Goal: Find specific page/section: Find specific page/section

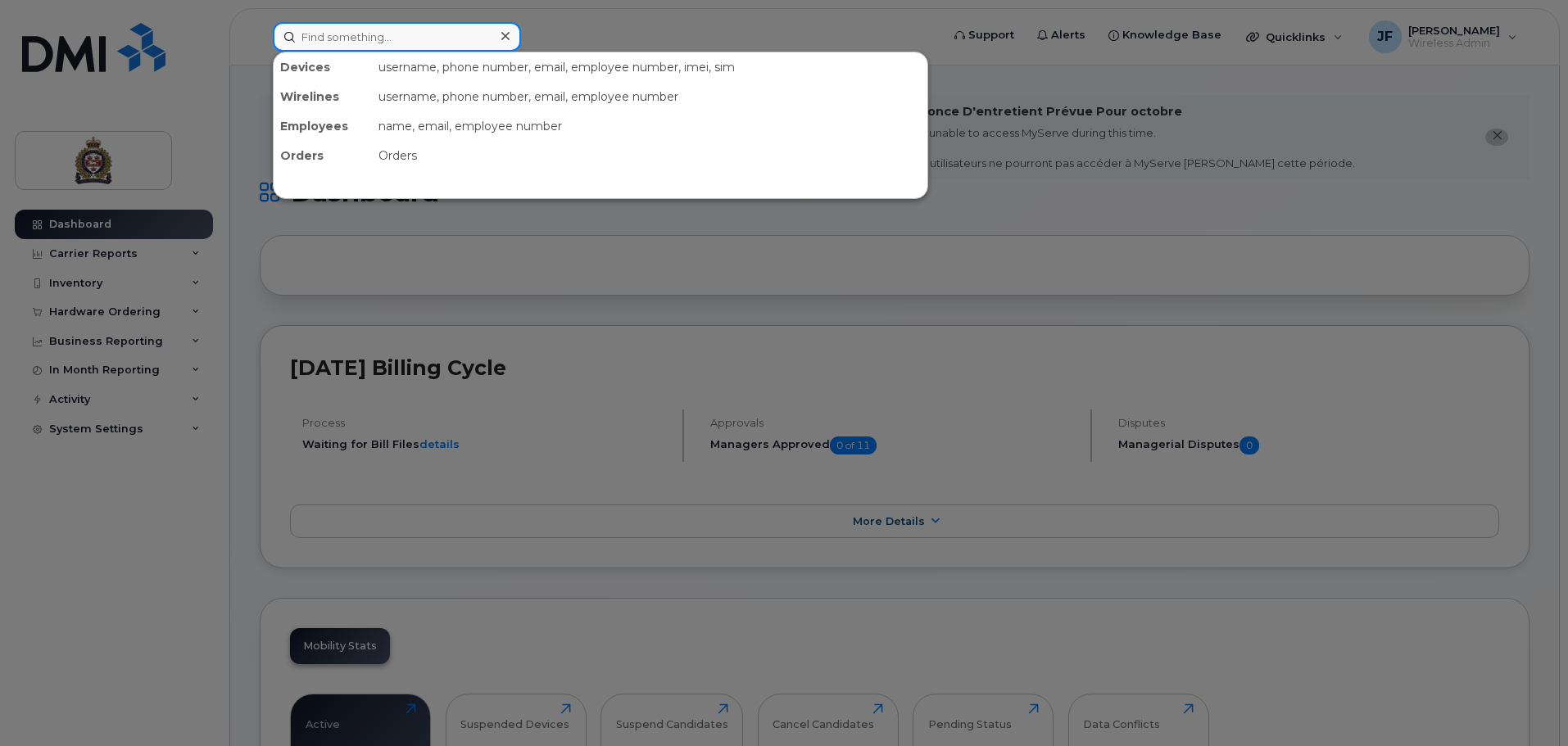
click at [365, 25] on input at bounding box center [397, 36] width 248 height 30
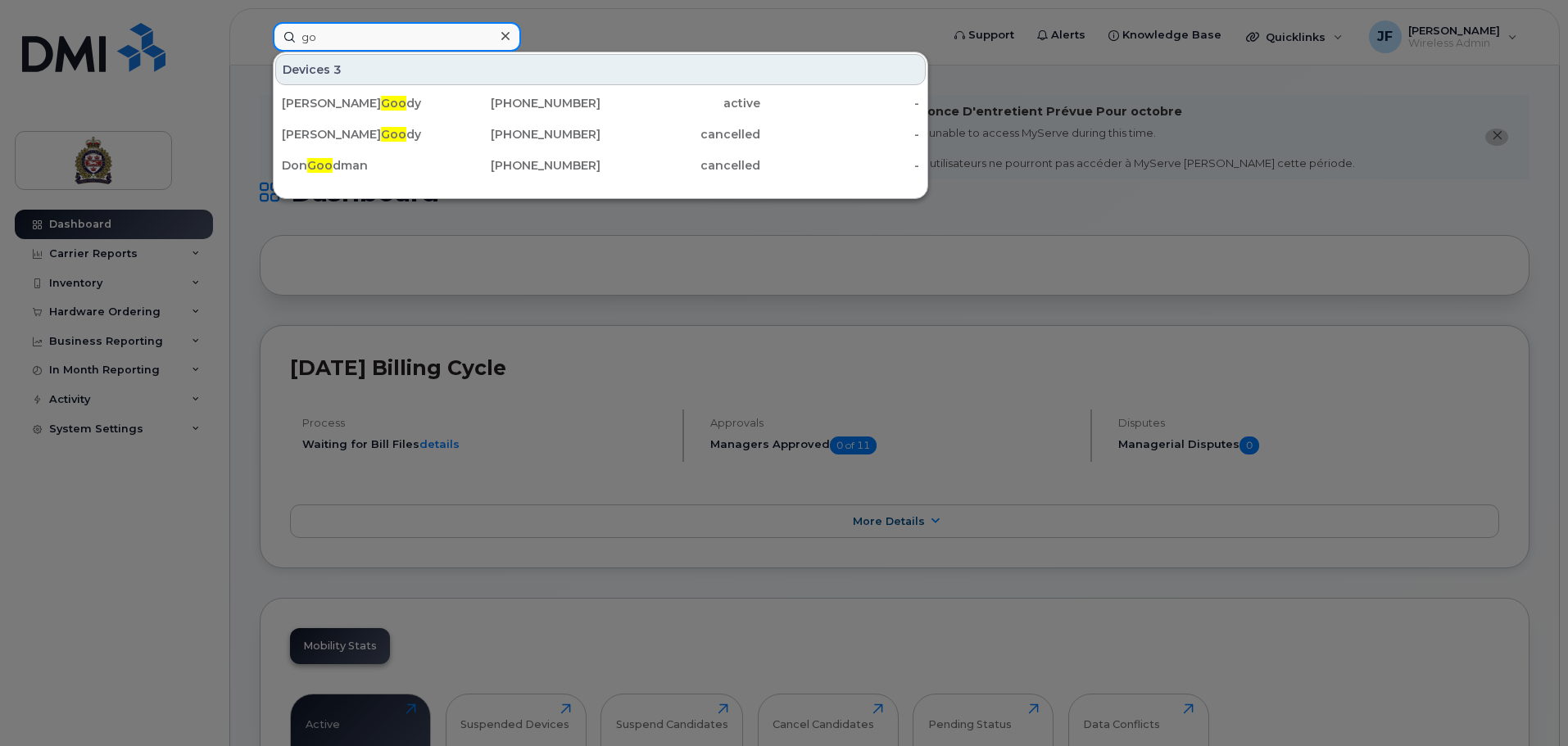
type input "g"
type input "c"
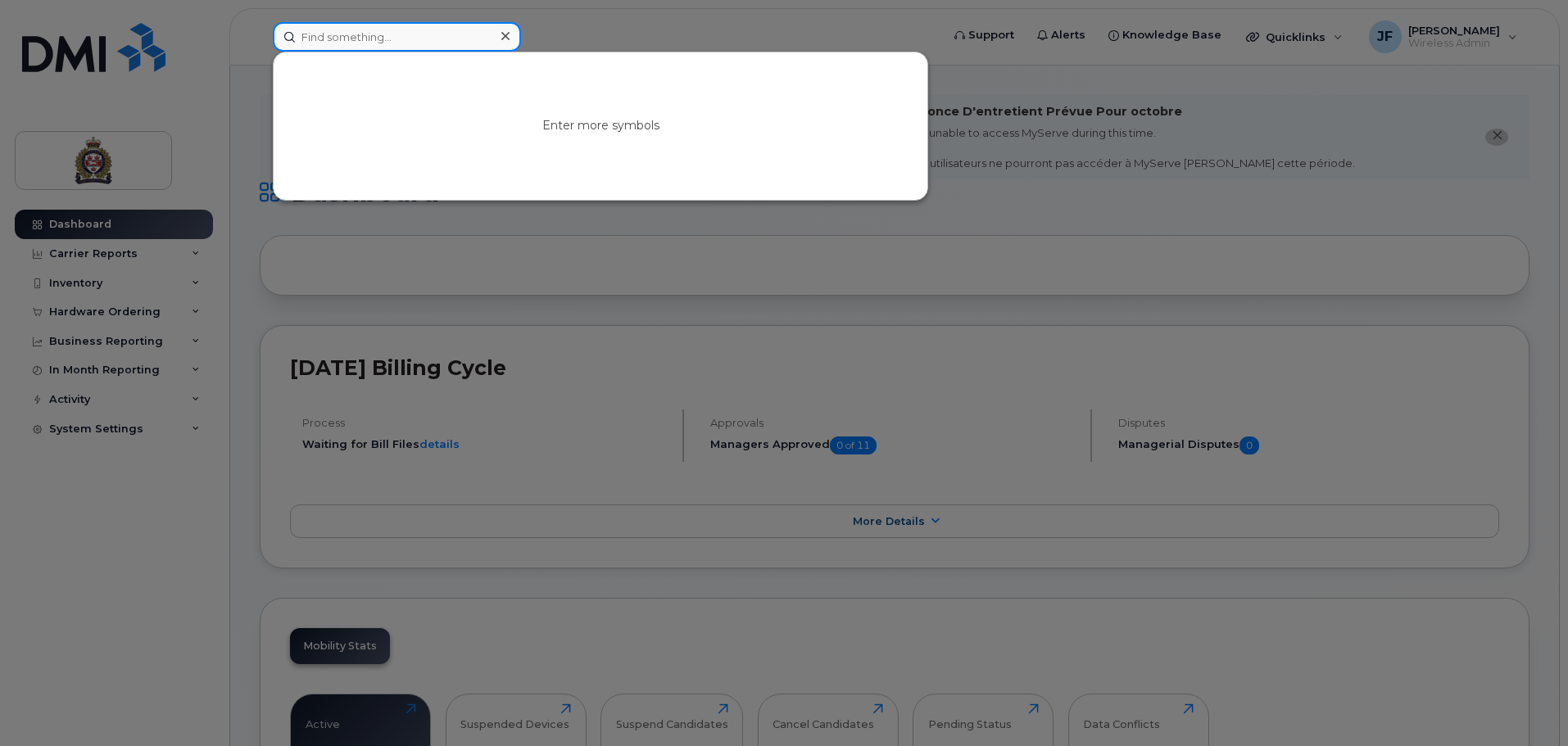
click at [319, 33] on input at bounding box center [397, 36] width 248 height 30
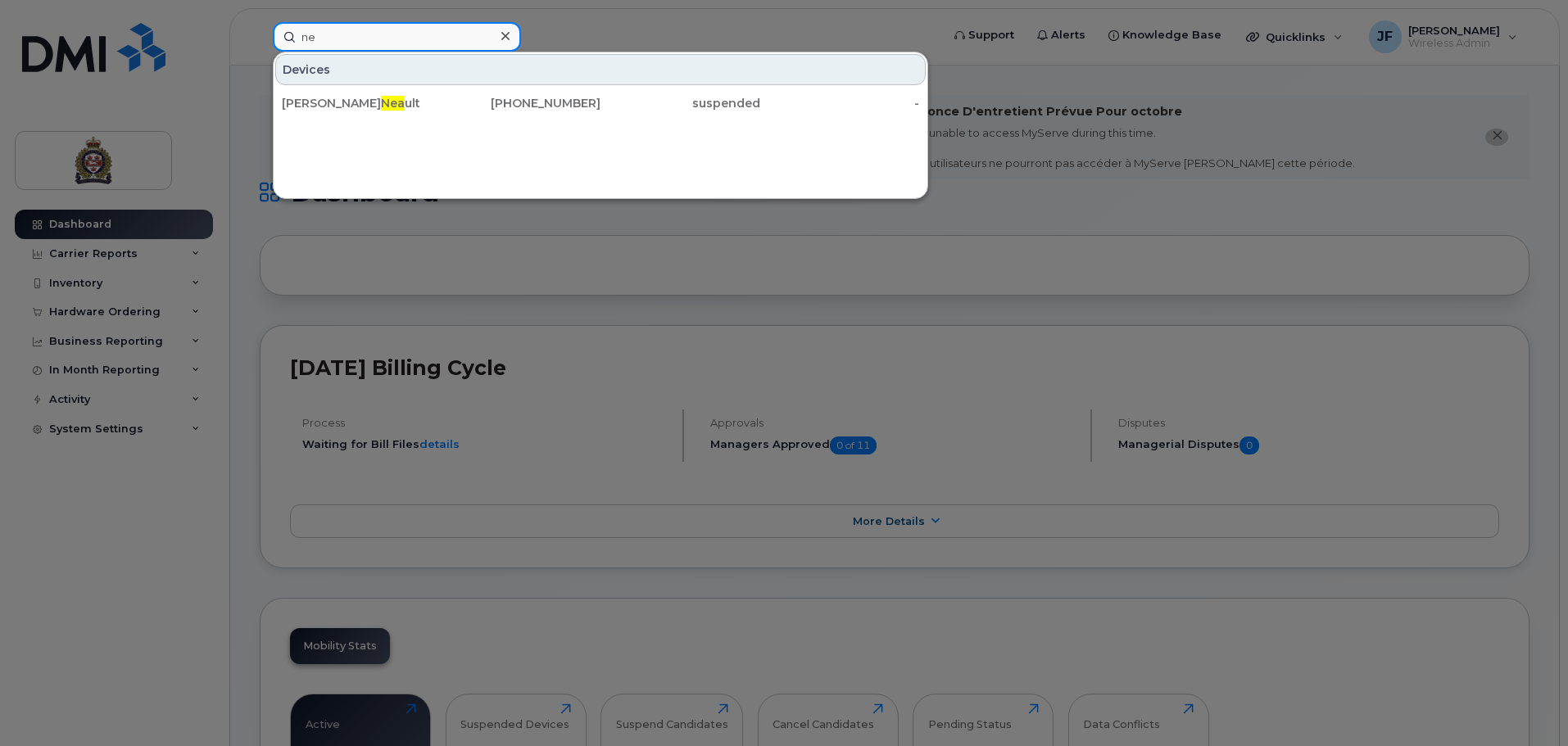
type input "n"
type input "p"
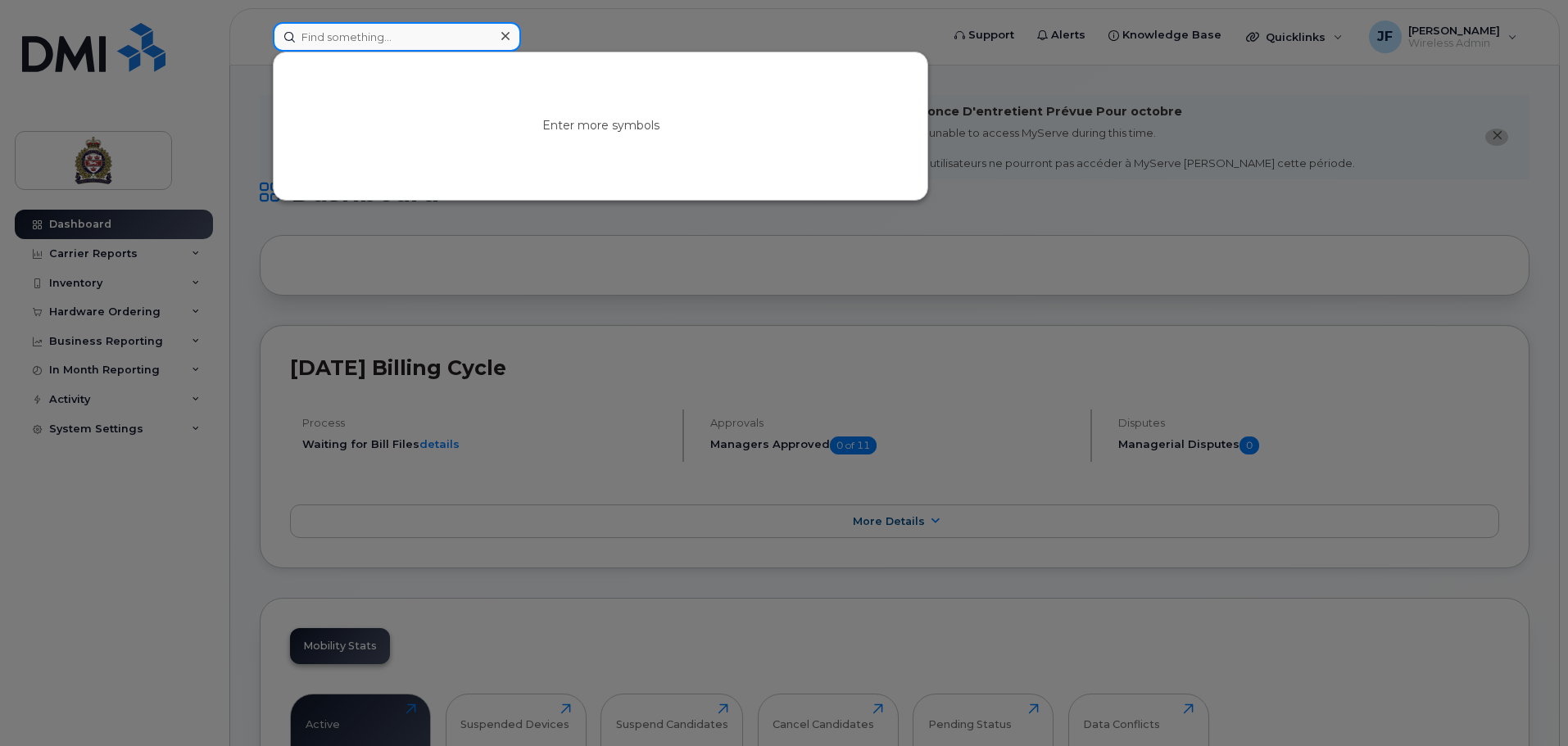
click at [400, 42] on input at bounding box center [397, 36] width 248 height 30
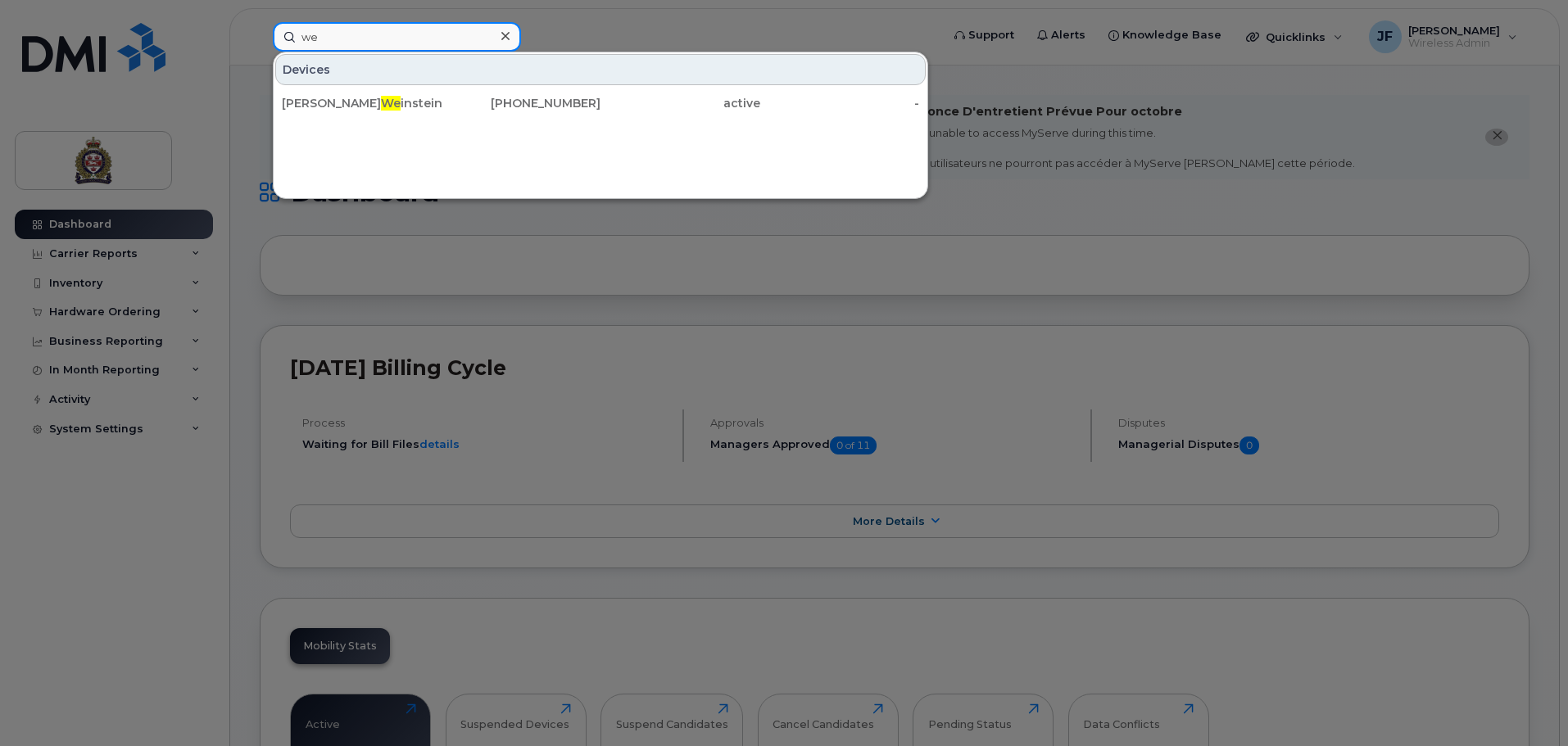
type input "w"
type input "n"
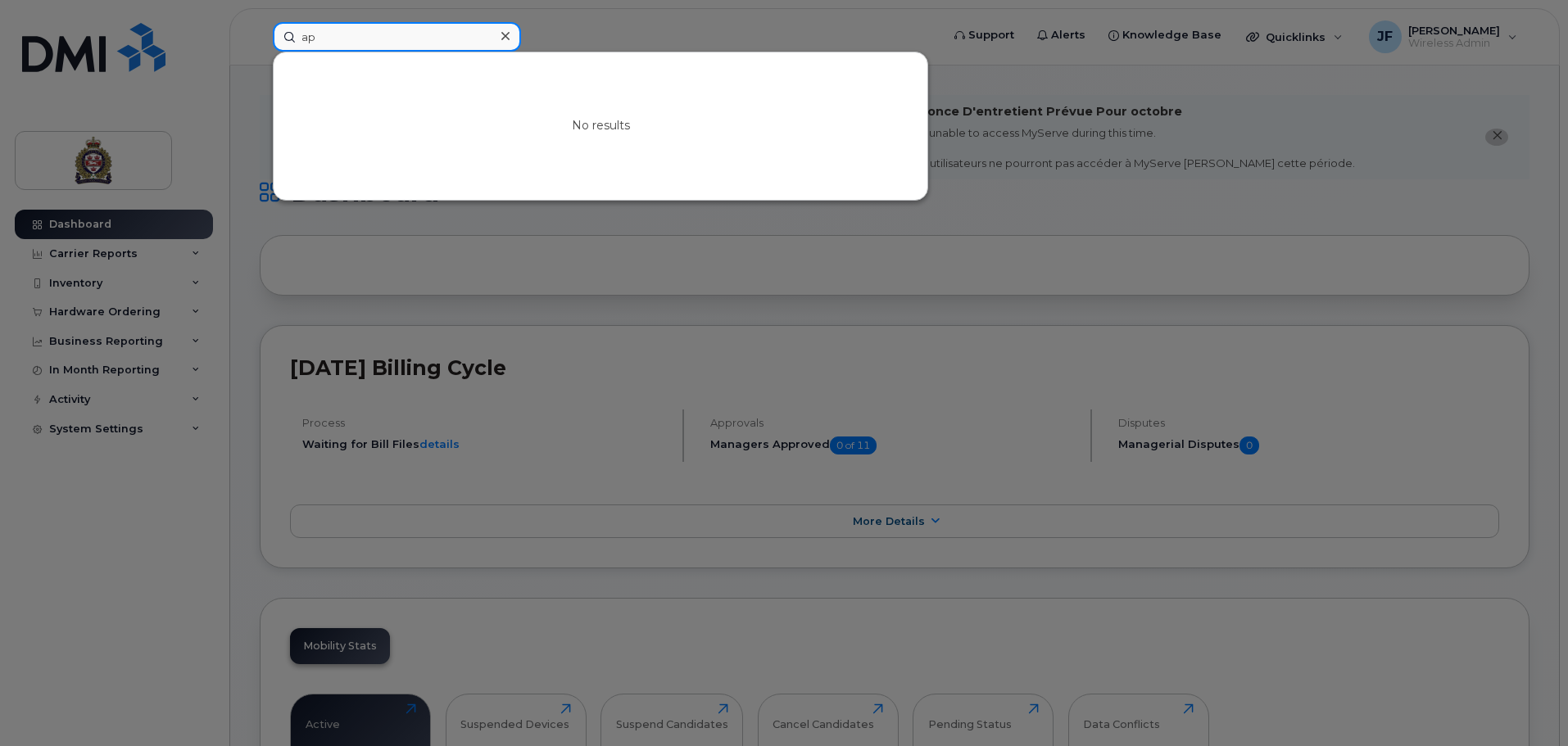
type input "a"
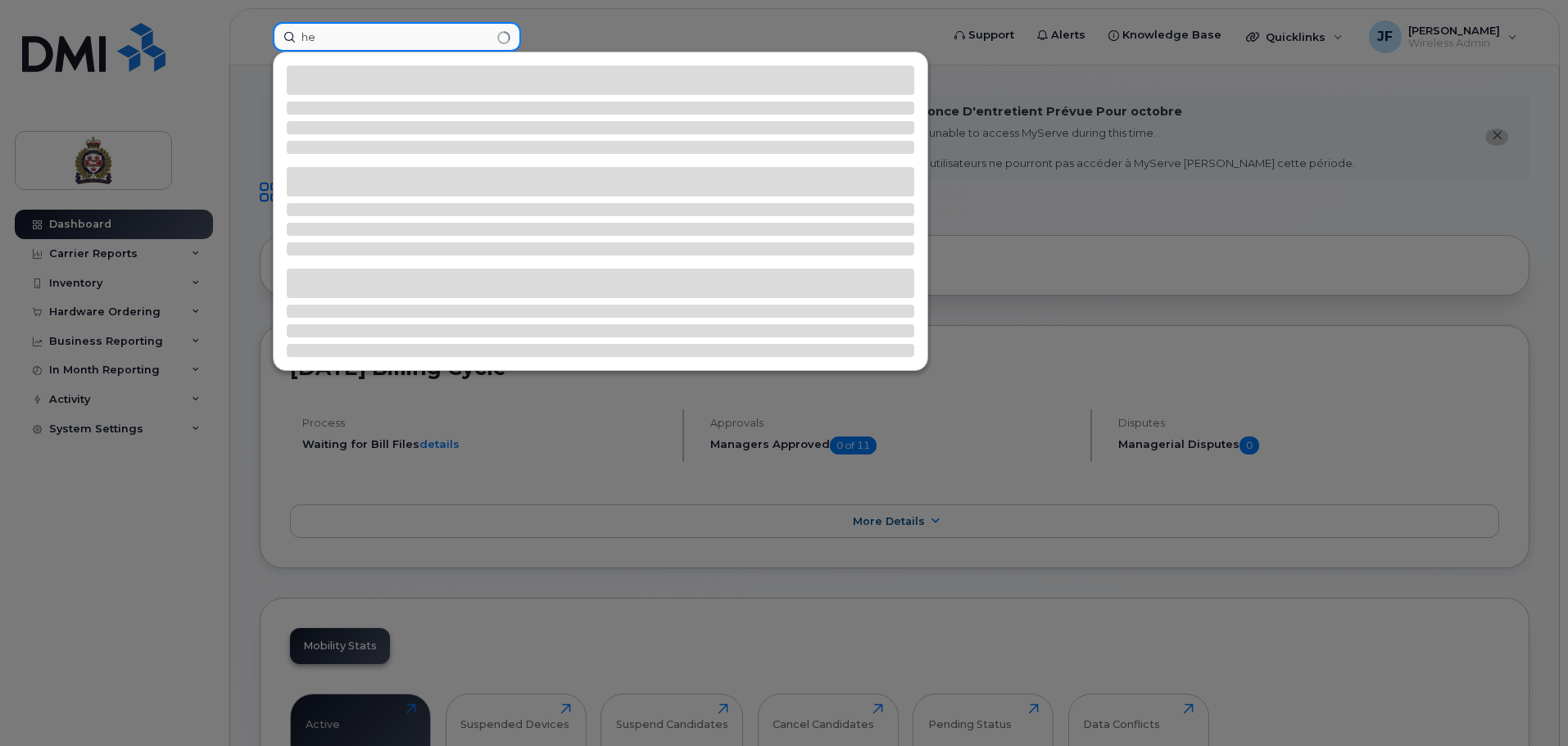
type input "h"
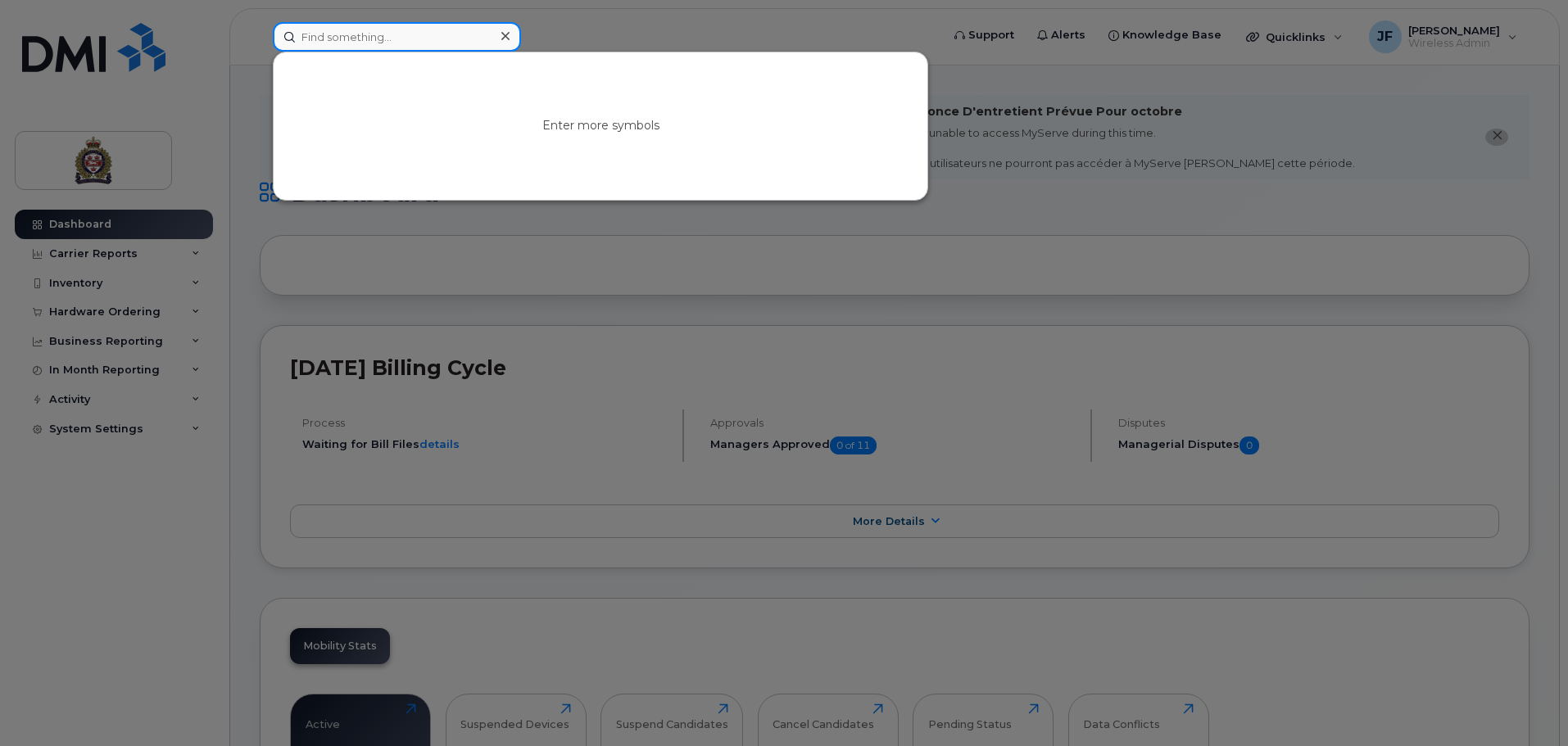
click at [332, 36] on input at bounding box center [397, 36] width 248 height 30
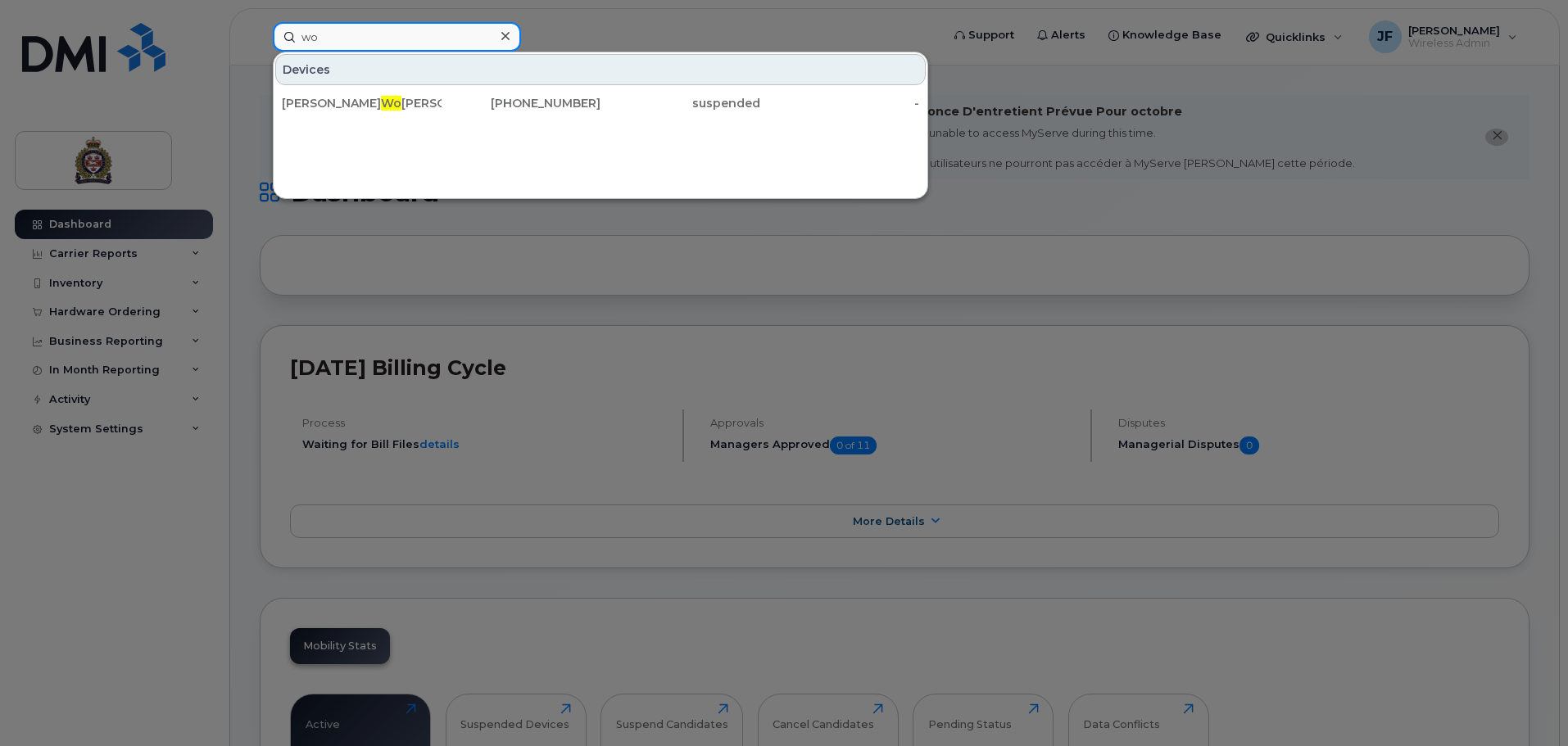
type input "w"
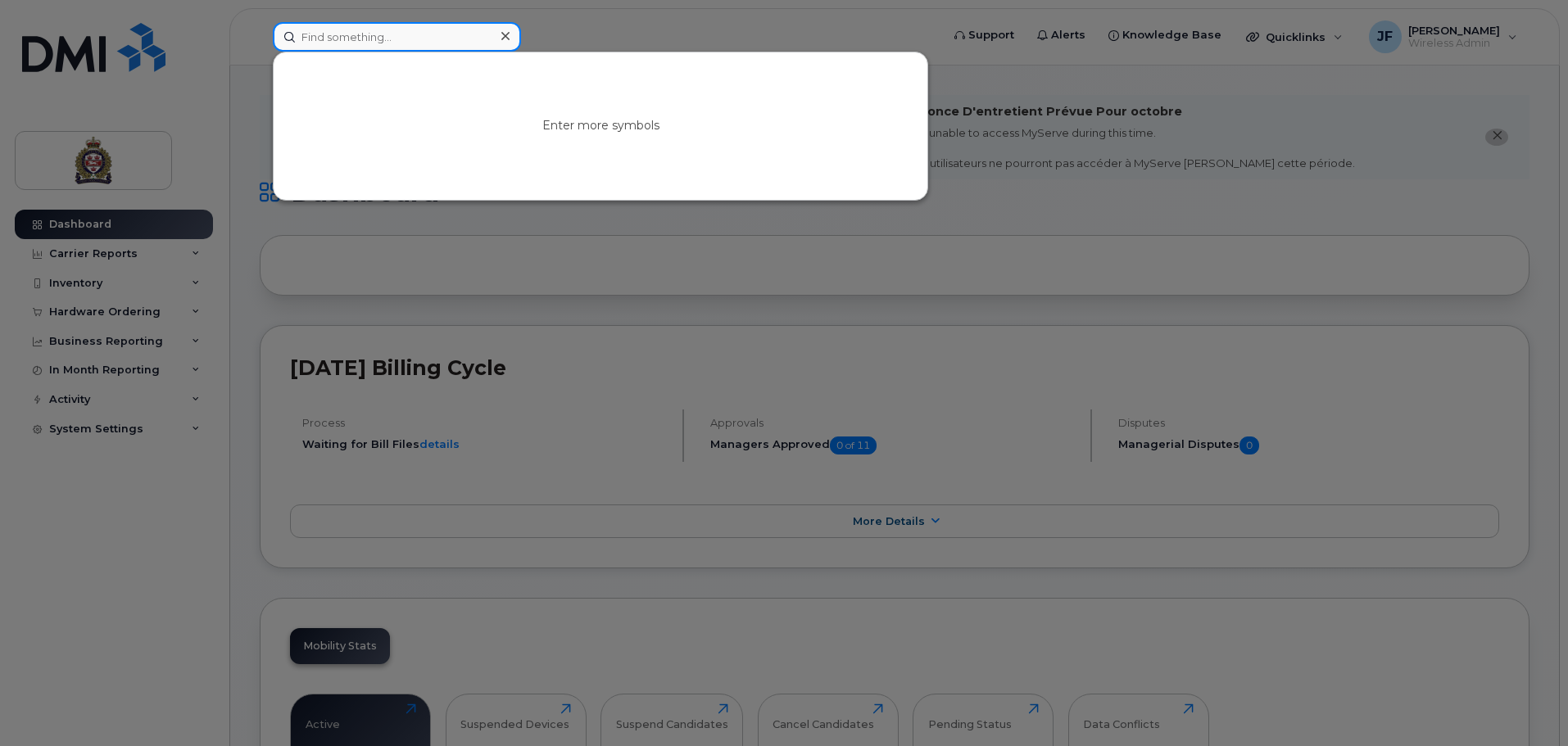
click at [331, 33] on input at bounding box center [397, 36] width 248 height 30
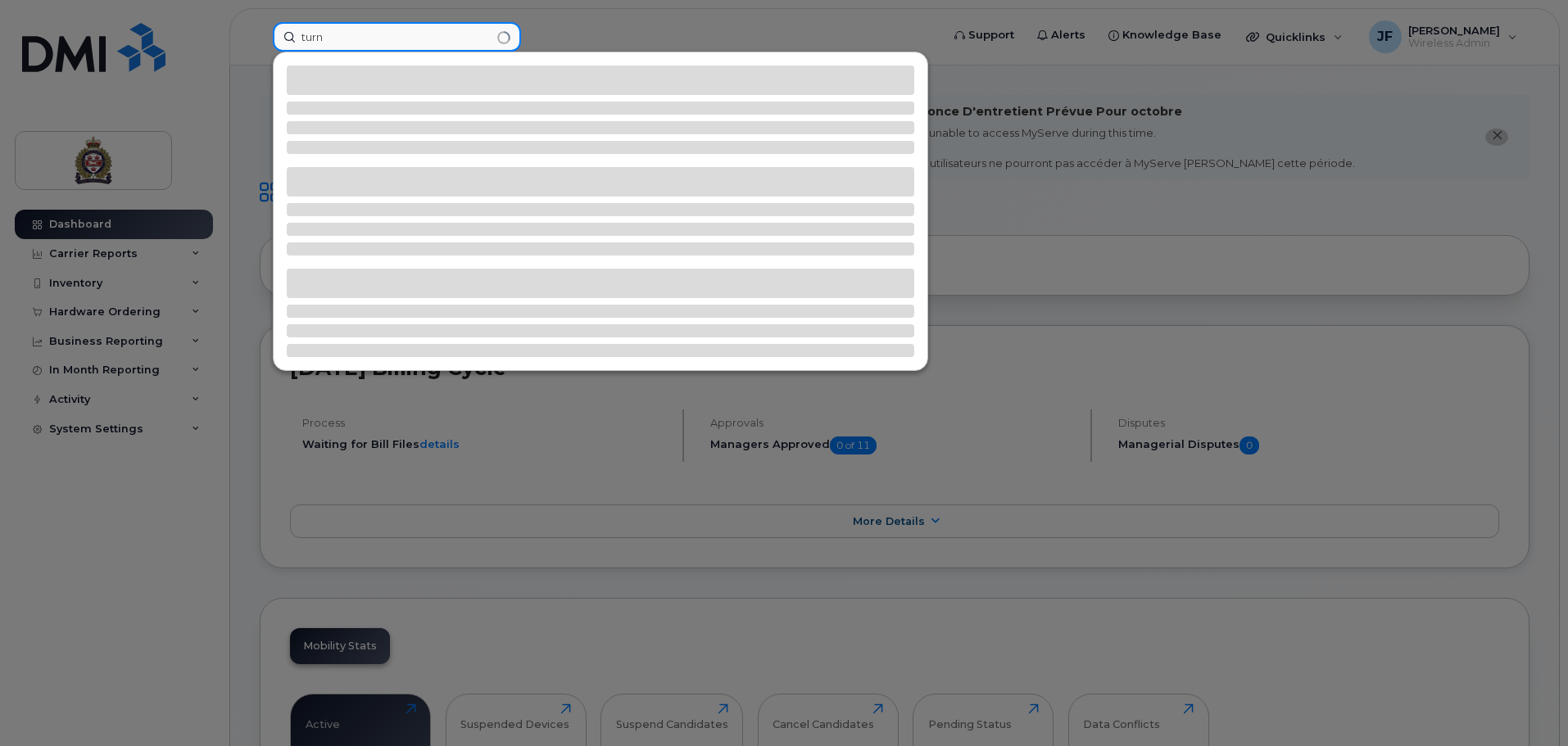
type input "turn"
click at [386, 42] on input "turn" at bounding box center [397, 36] width 248 height 30
type input "r"
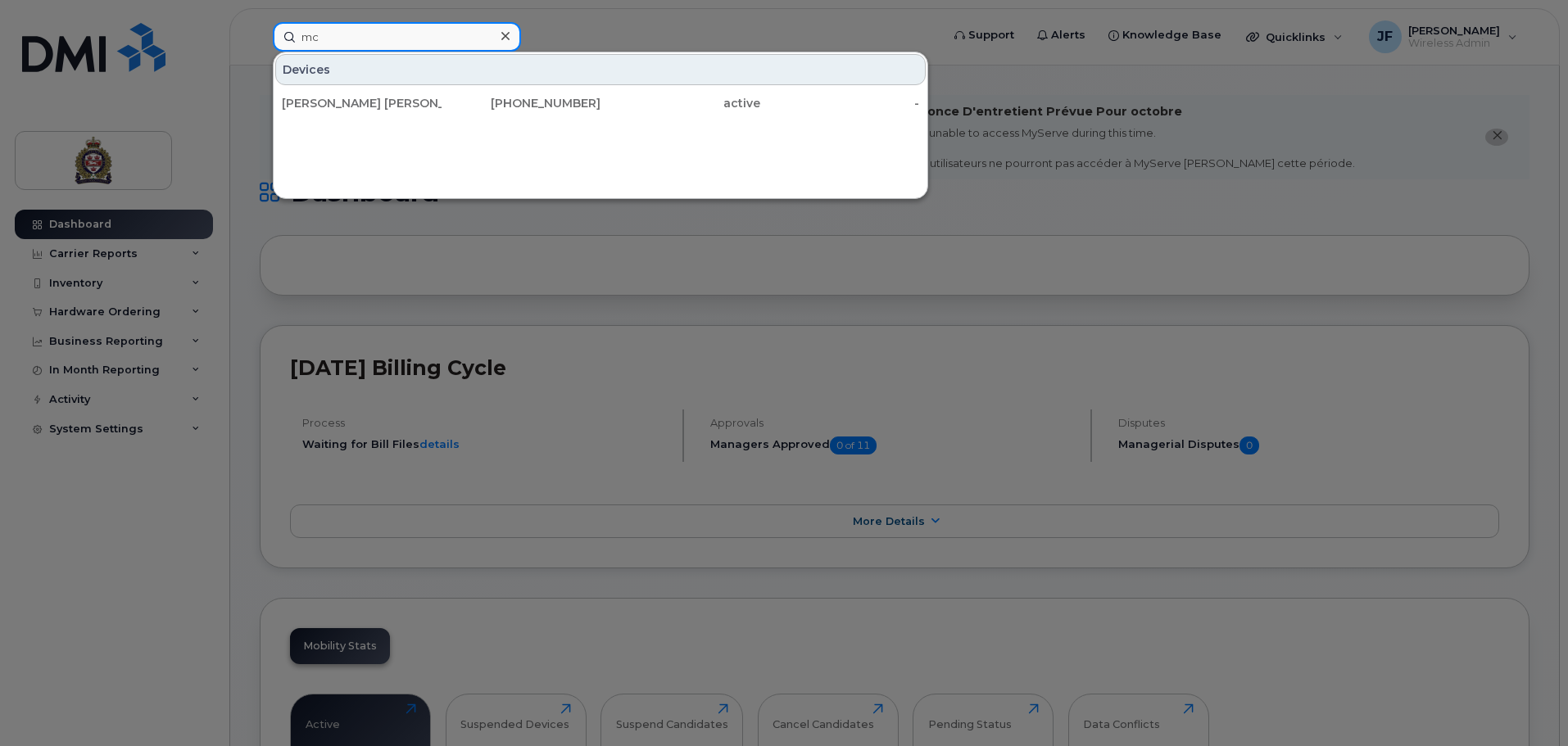
type input "m"
